Goal: Answer question/provide support

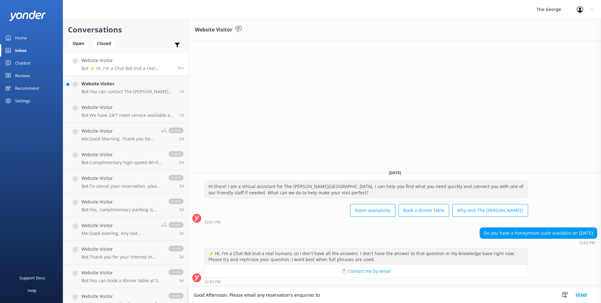
click at [322, 293] on textarea "Good Afternoon, Please email any reservation's enquiries to" at bounding box center [395, 295] width 413 height 16
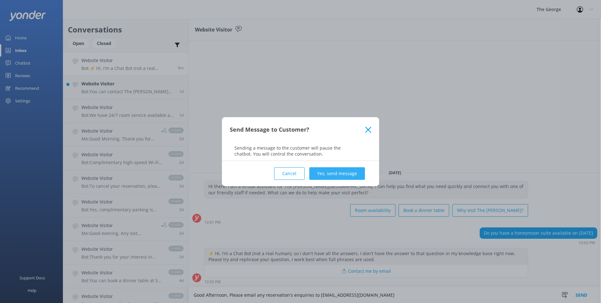
type textarea "Good Afternoon, Please email any reservation's enquiries to [EMAIL_ADDRESS][DOM…"
click at [331, 171] on button "Yes, send message" at bounding box center [338, 173] width 56 height 13
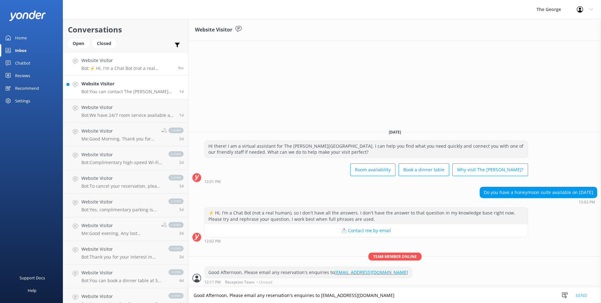
drag, startPoint x: 110, startPoint y: 92, endPoint x: 110, endPoint y: 97, distance: 4.7
click at [110, 92] on p "Bot: You can contact The [PERSON_NAME] via email at [EMAIL_ADDRESS][DOMAIN_NAME…" at bounding box center [127, 92] width 93 height 6
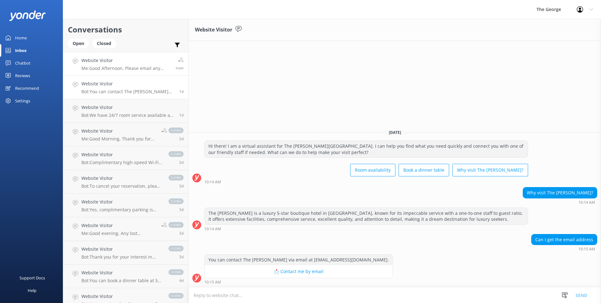
click at [90, 68] on p "Me: Good Afternoon, Please email any reservation's enquiries to [EMAIL_ADDRESS]…" at bounding box center [126, 68] width 90 height 6
